Goal: Task Accomplishment & Management: Manage account settings

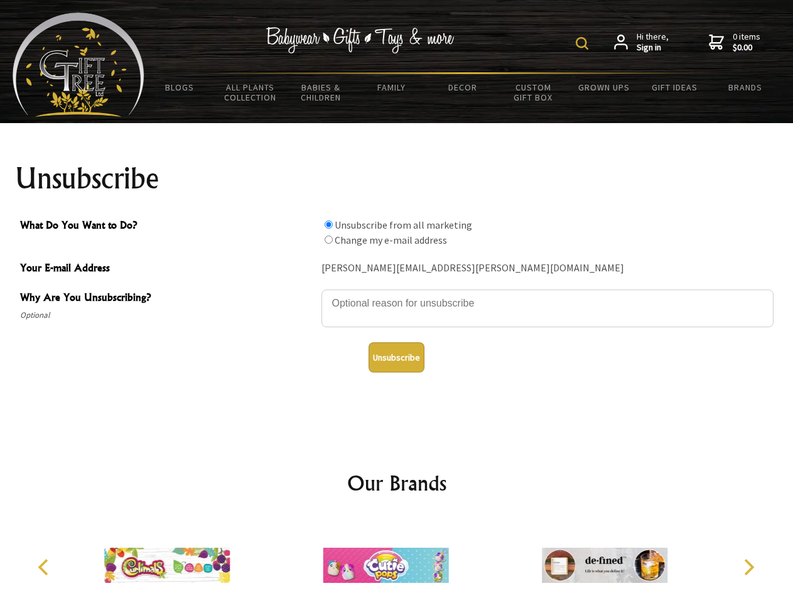
click at [584, 43] on img at bounding box center [582, 43] width 13 height 13
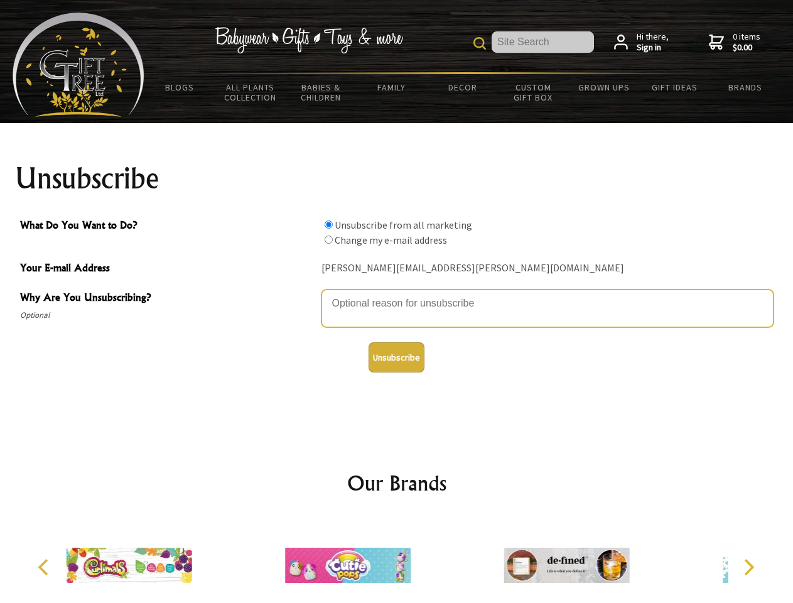
click at [397, 294] on textarea "Why Are You Unsubscribing?" at bounding box center [547, 308] width 452 height 38
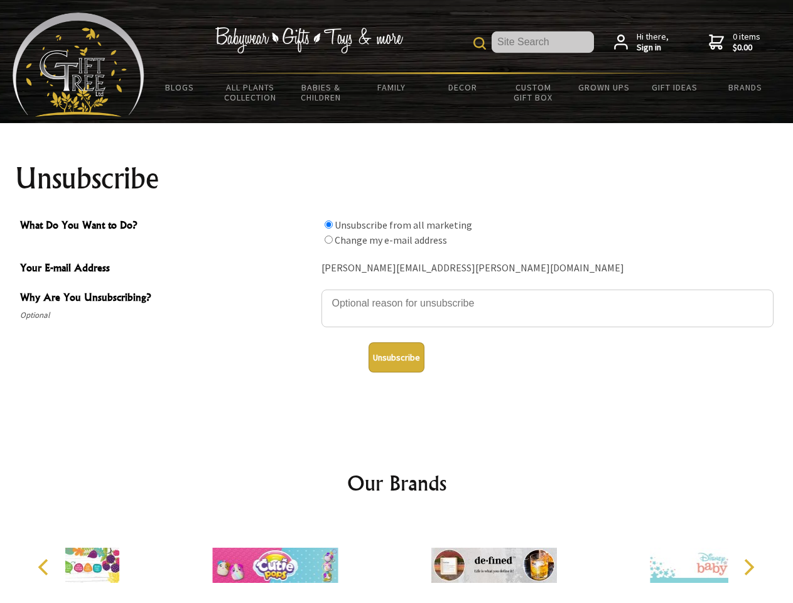
click at [328, 224] on input "What Do You Want to Do?" at bounding box center [329, 224] width 8 height 8
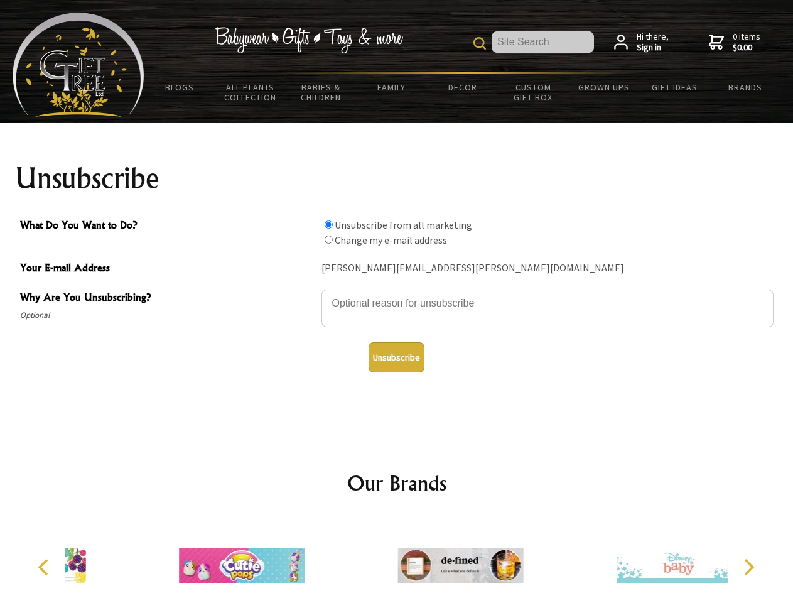
click at [328, 239] on input "What Do You Want to Do?" at bounding box center [329, 239] width 8 height 8
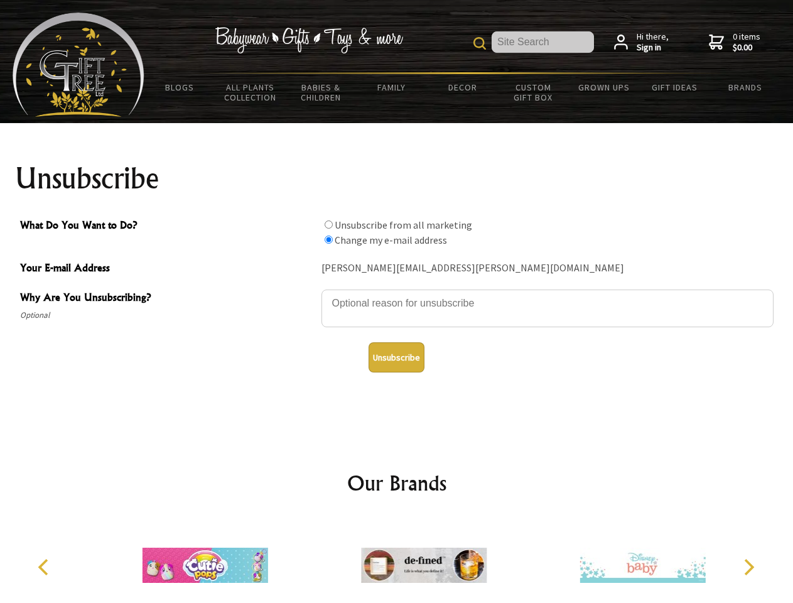
radio input "true"
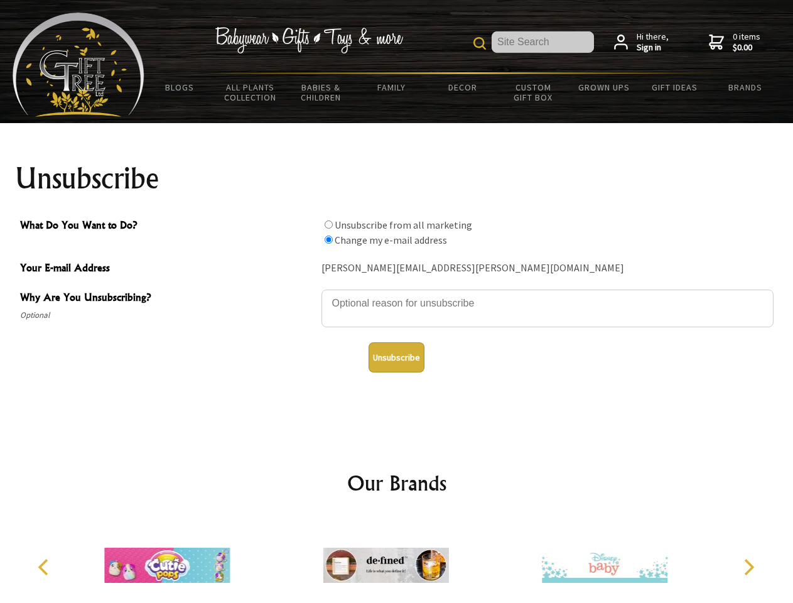
click at [396, 357] on button "Unsubscribe" at bounding box center [397, 357] width 56 height 30
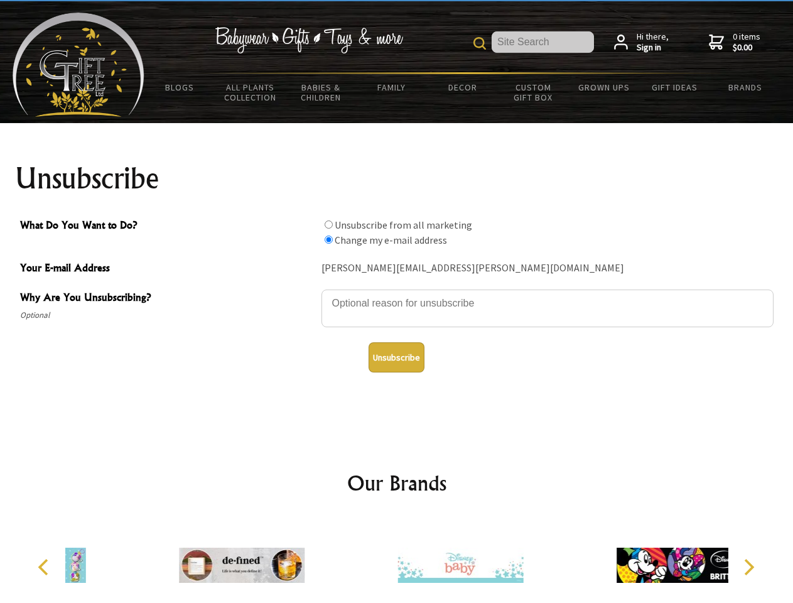
click at [45, 567] on icon "Previous" at bounding box center [44, 567] width 16 height 16
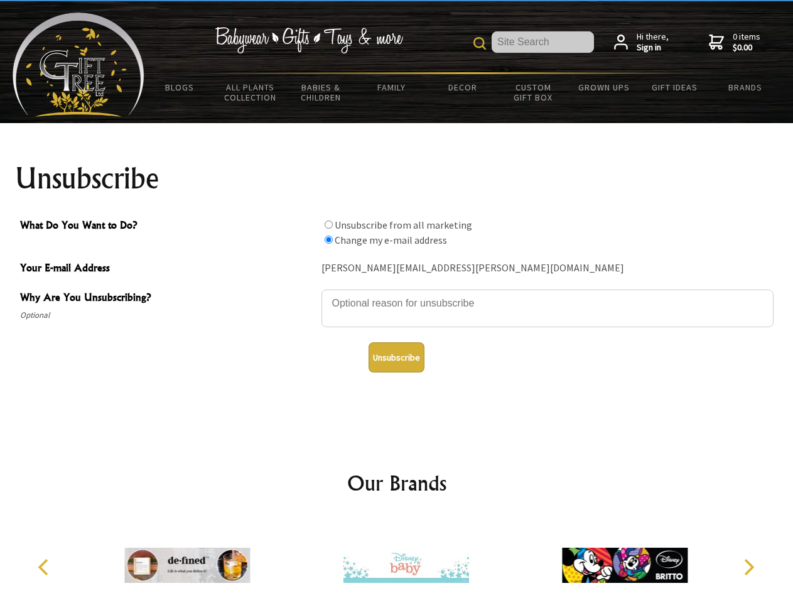
click at [748, 567] on icon "Next" at bounding box center [748, 567] width 16 height 16
